Goal: Check status: Check status

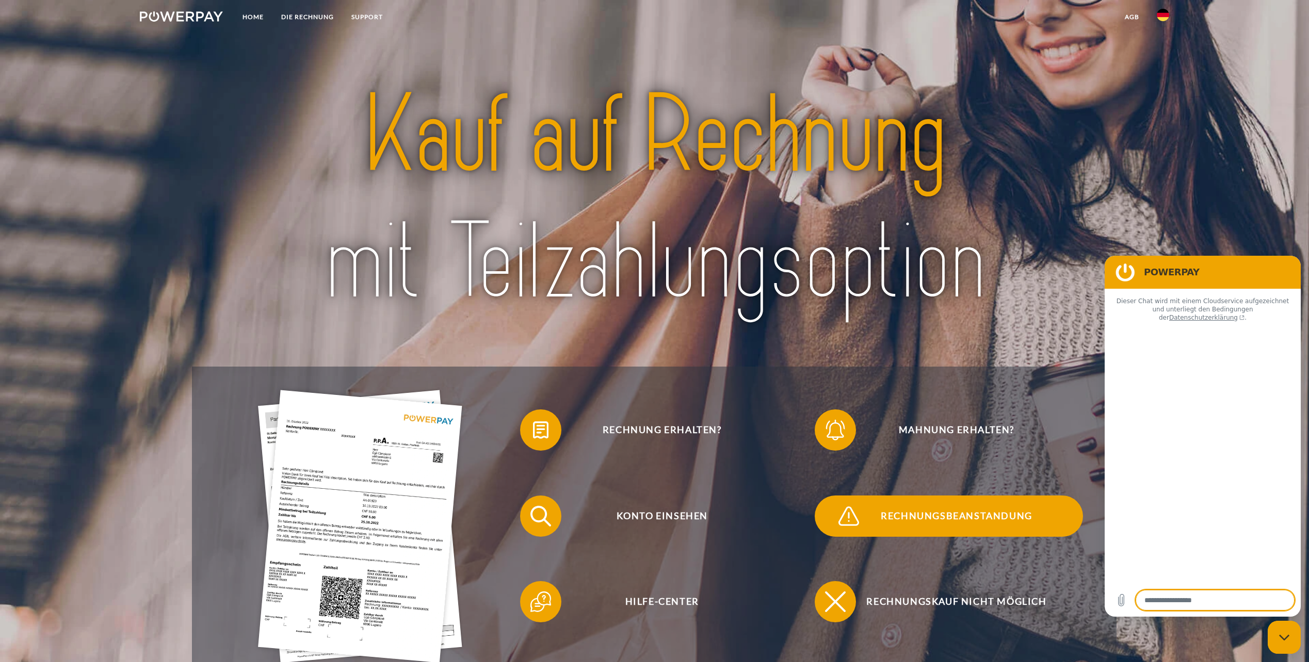
type textarea "*"
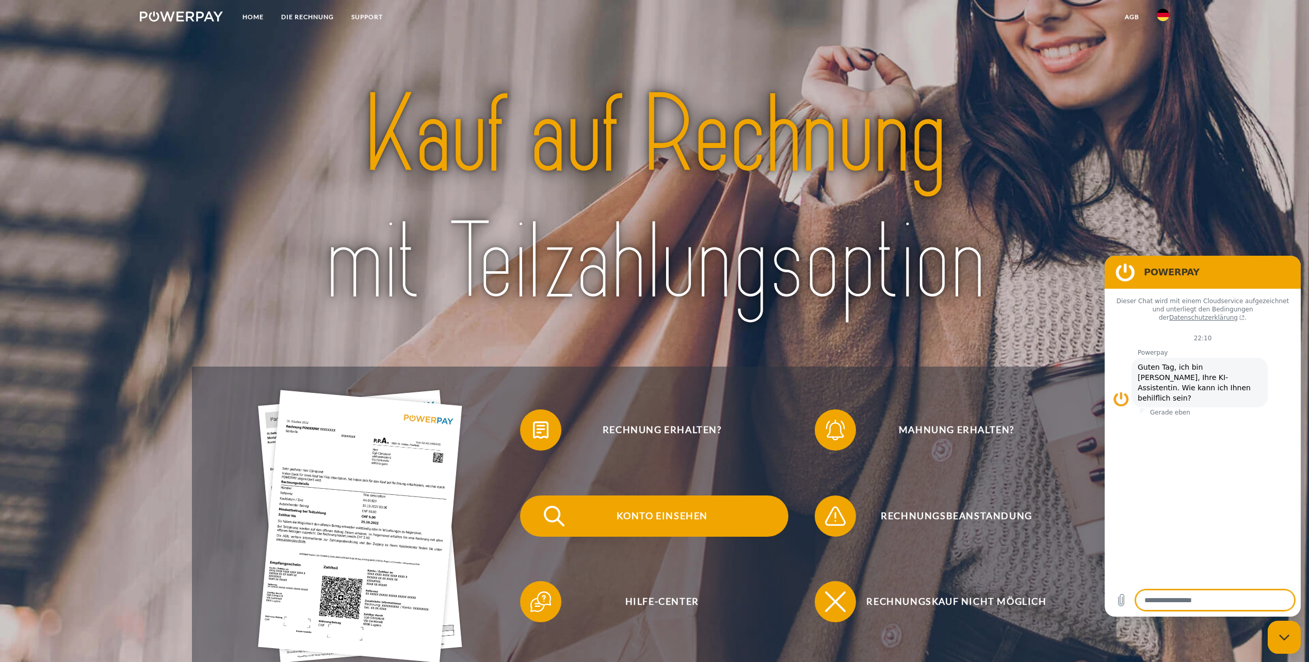
click at [701, 513] on span "Konto einsehen" at bounding box center [662, 516] width 253 height 41
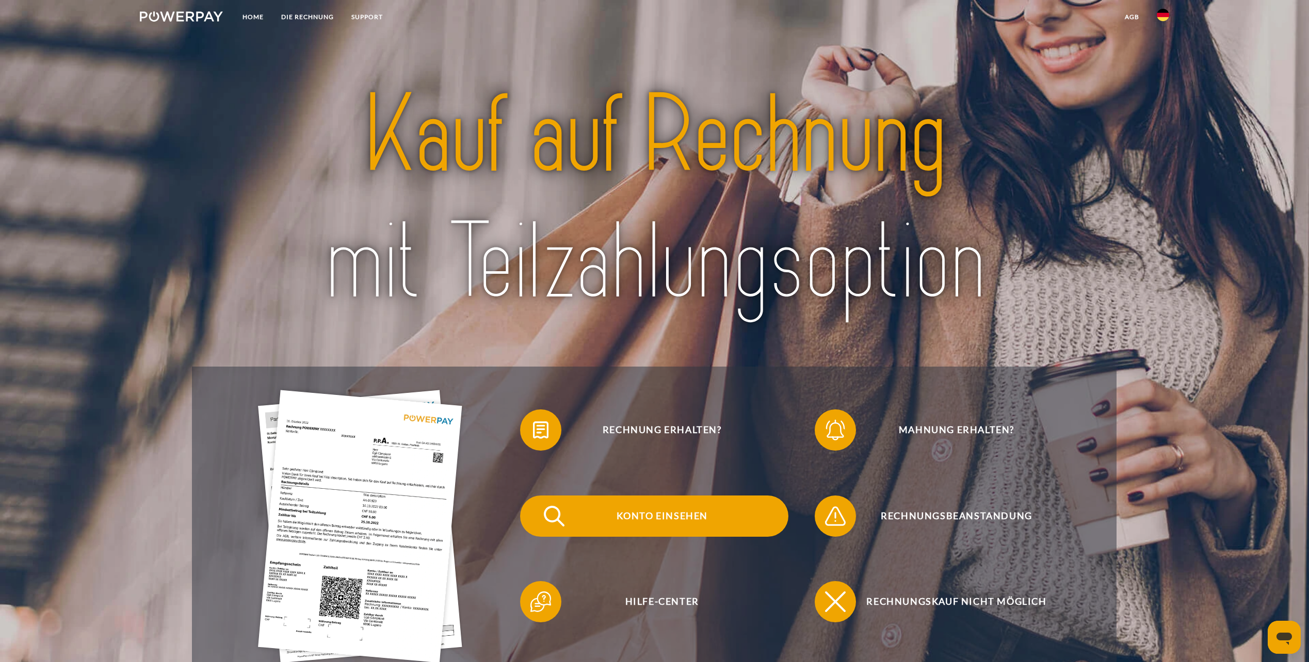
click at [678, 526] on span "Konto einsehen" at bounding box center [662, 516] width 253 height 41
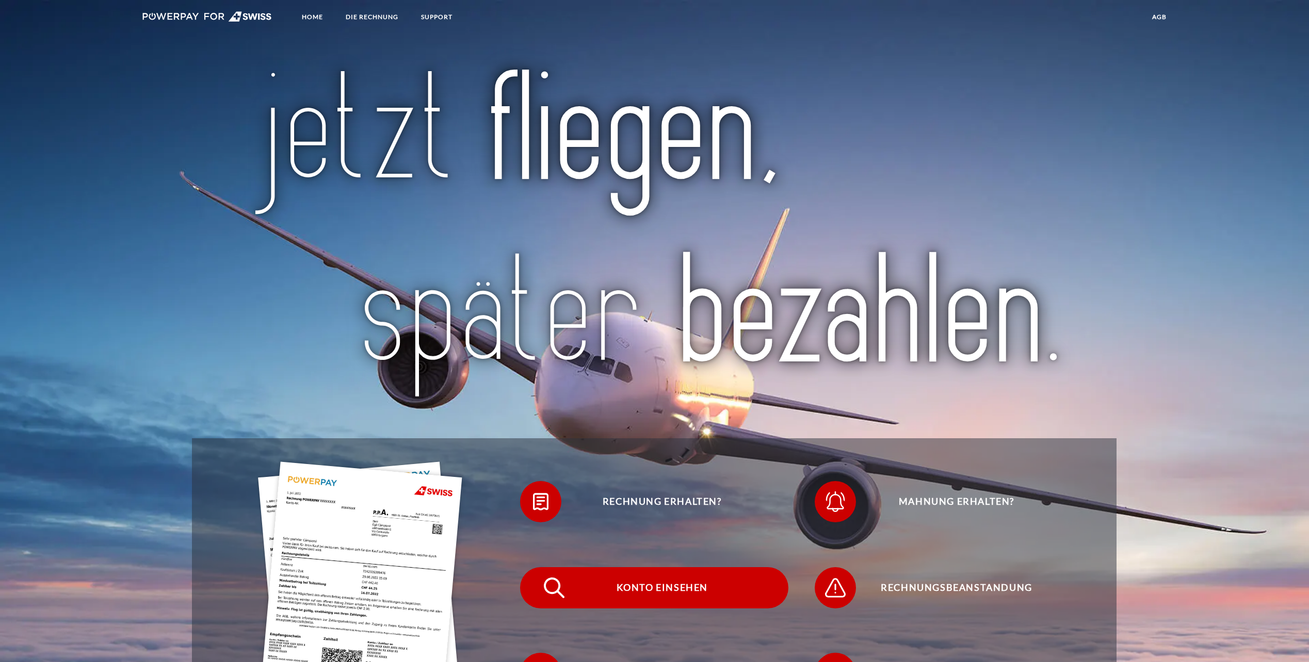
click at [679, 585] on span "Konto einsehen" at bounding box center [662, 587] width 253 height 41
